Goal: Information Seeking & Learning: Learn about a topic

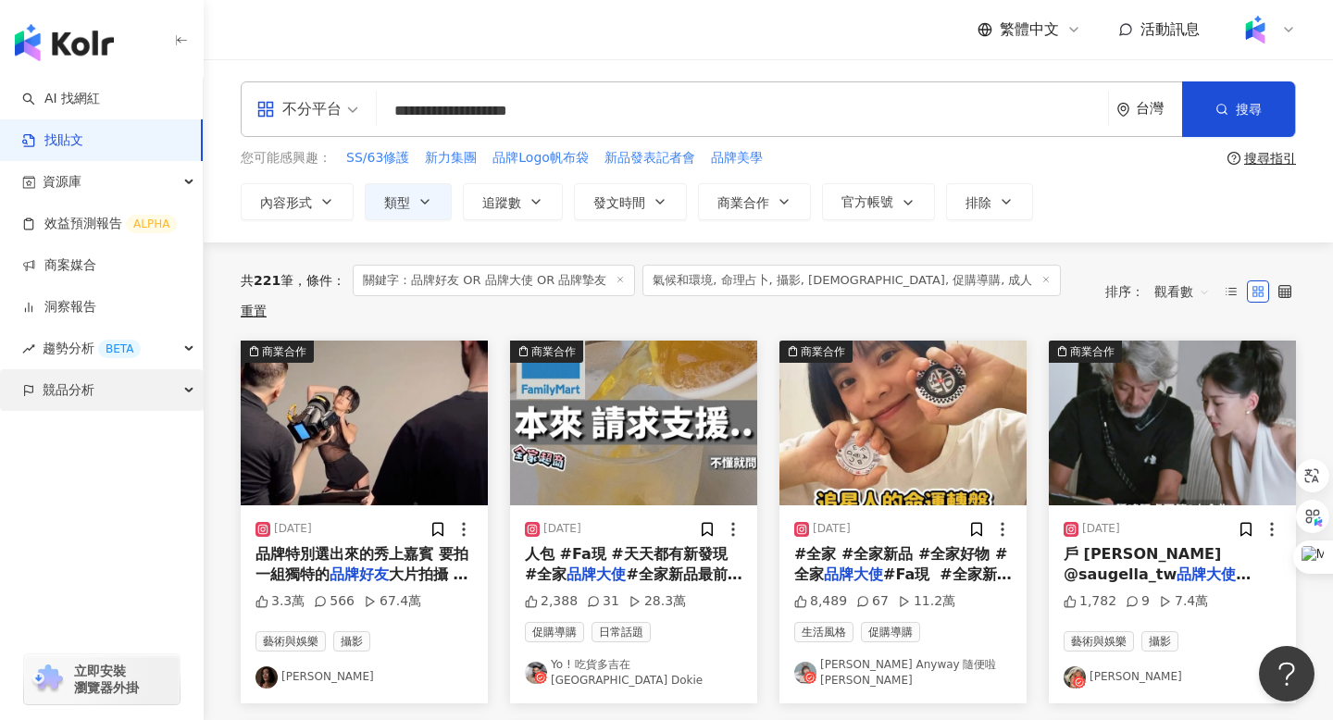
click at [63, 392] on span "競品分析" at bounding box center [69, 390] width 52 height 42
click at [72, 140] on link "找貼文" at bounding box center [52, 140] width 61 height 19
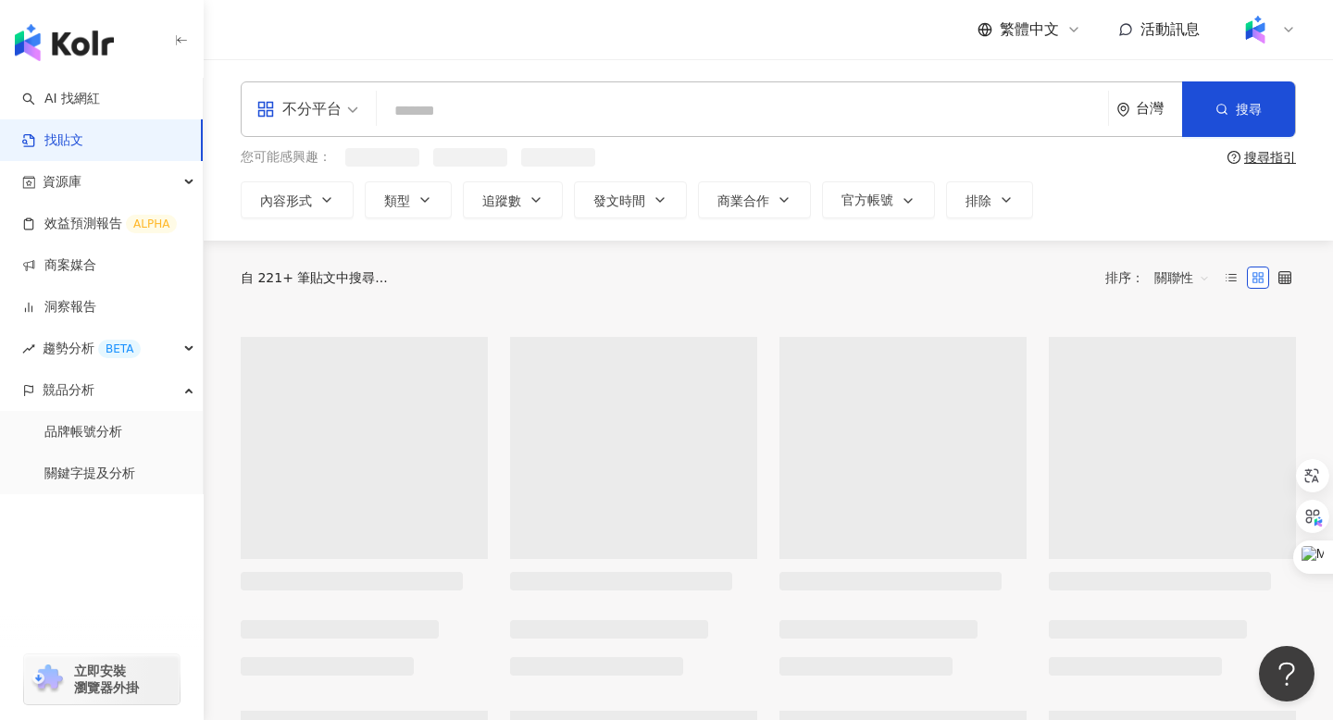
click at [480, 105] on input "search" at bounding box center [742, 111] width 716 height 40
type input "*"
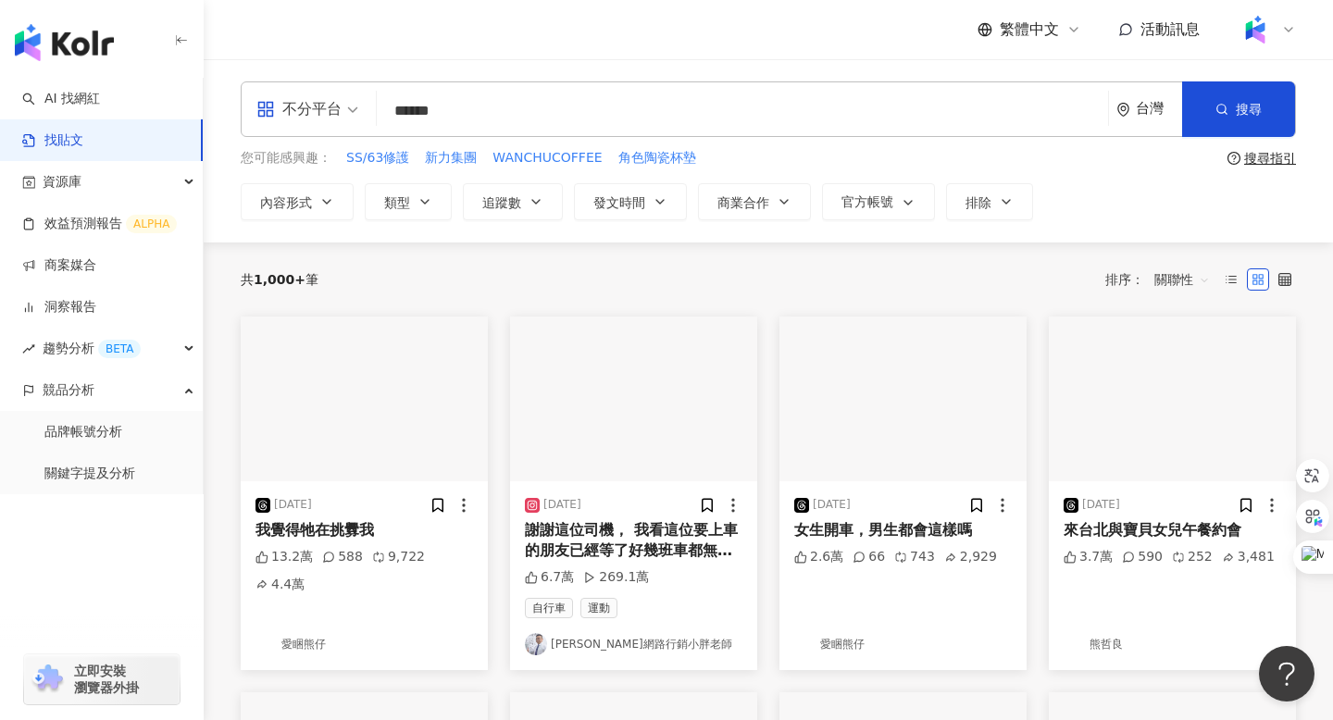
type input "******"
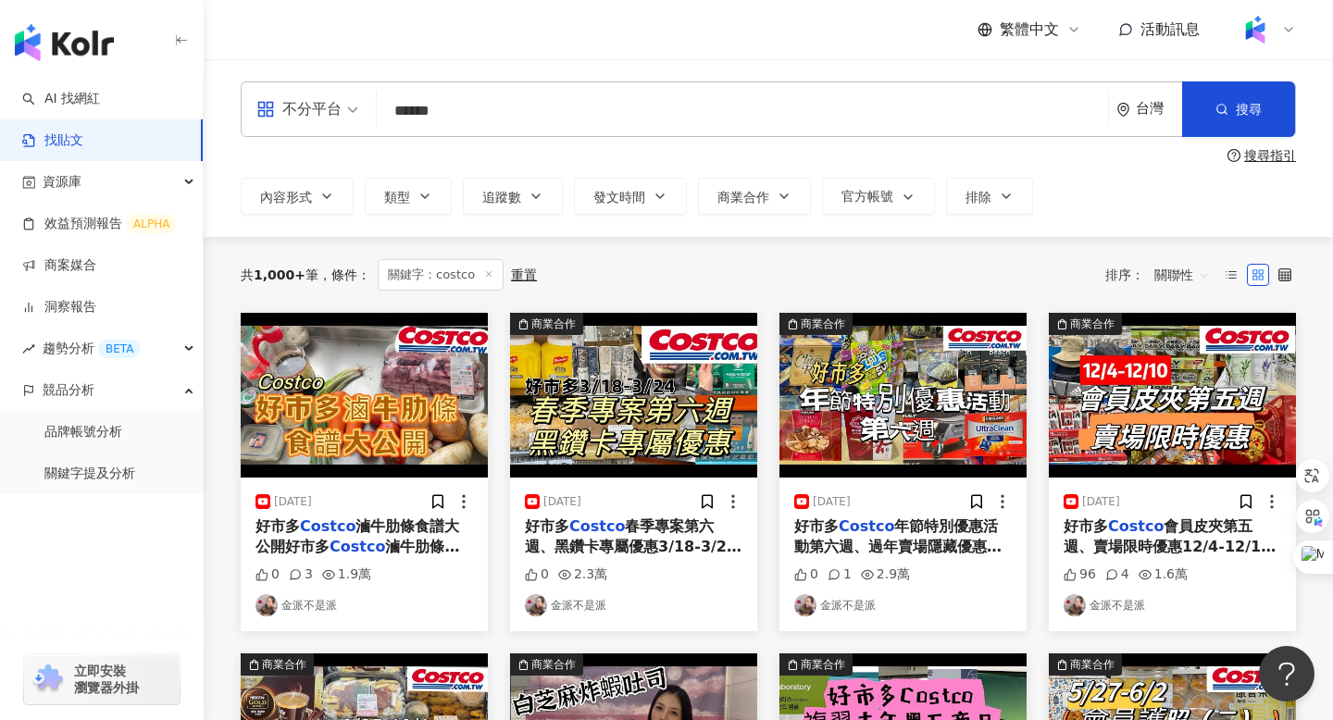
click at [1164, 269] on span "關聯性" at bounding box center [1182, 275] width 56 height 30
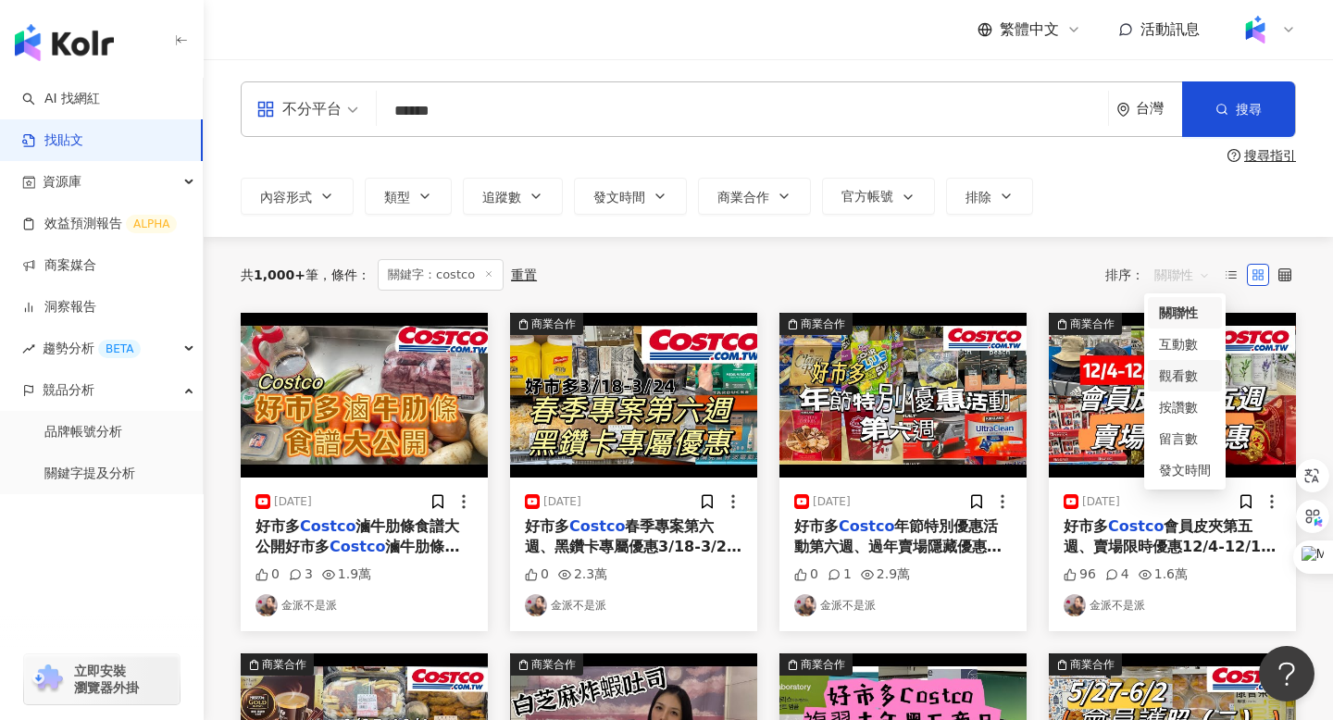
click at [1190, 379] on div "觀看數" at bounding box center [1185, 376] width 52 height 20
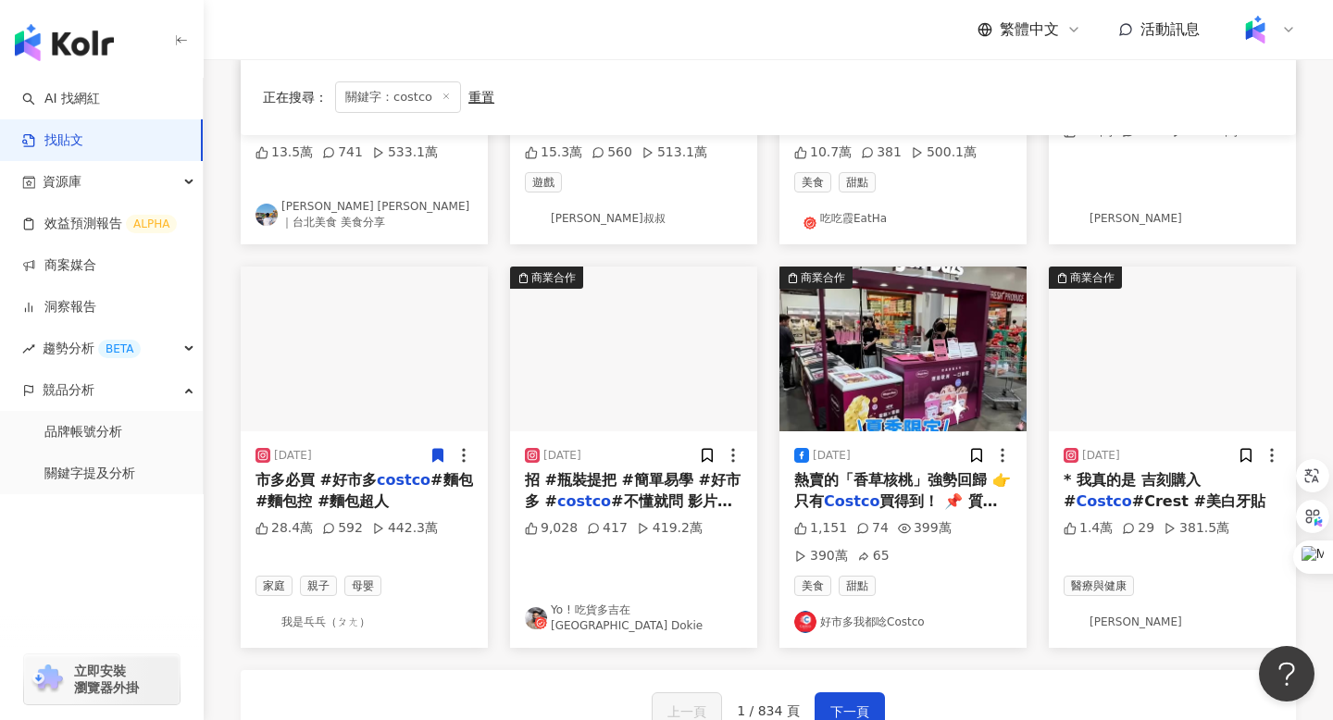
scroll to position [863, 0]
